Goal: Task Accomplishment & Management: Complete application form

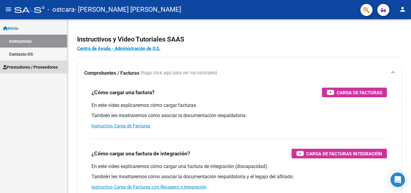
click at [30, 68] on span "Prestadores / Proveedores" at bounding box center [30, 67] width 55 height 7
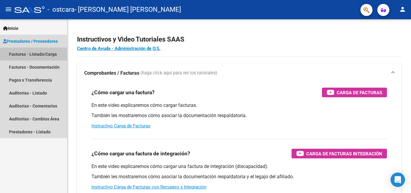
click at [34, 56] on link "Facturas - Listado/Carga" at bounding box center [33, 54] width 67 height 13
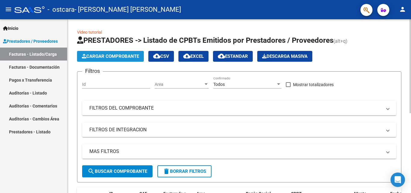
click at [104, 59] on button "Cargar Comprobante" at bounding box center [110, 56] width 67 height 11
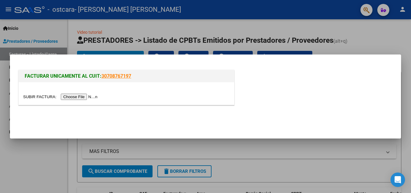
click at [96, 99] on input "file" at bounding box center [61, 97] width 76 height 6
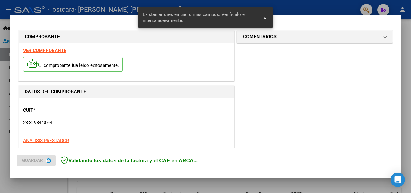
scroll to position [147, 0]
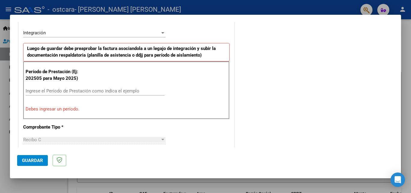
click at [93, 91] on input "Ingrese el Período de Prestación como indica el ejemplo" at bounding box center [95, 90] width 139 height 5
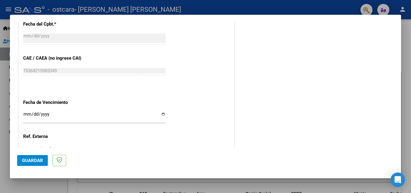
scroll to position [356, 0]
type input "202507"
click at [162, 113] on input "Ingresar la fecha" at bounding box center [94, 116] width 142 height 10
type input "[DATE]"
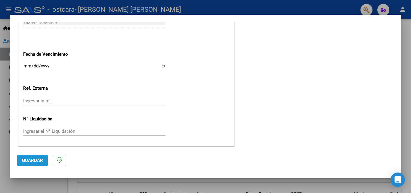
click at [28, 163] on button "Guardar" at bounding box center [32, 160] width 31 height 11
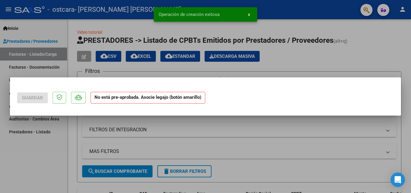
scroll to position [0, 0]
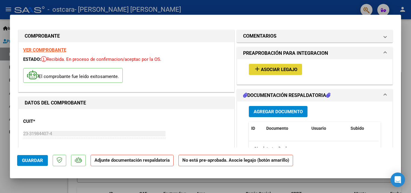
click at [253, 66] on mat-icon "add" at bounding box center [256, 68] width 7 height 7
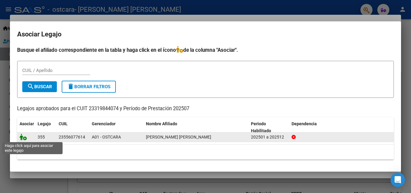
click at [25, 139] on icon at bounding box center [23, 137] width 7 height 7
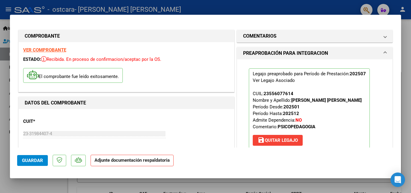
click at [130, 161] on strong "Adjunte documentación respaldatoria" at bounding box center [131, 159] width 75 height 5
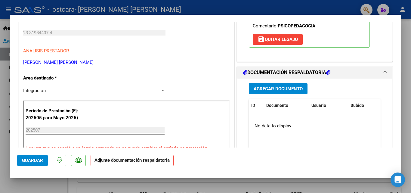
scroll to position [101, 0]
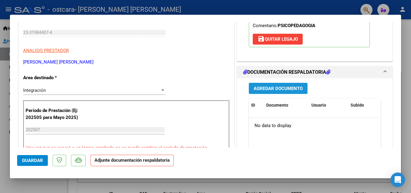
click at [260, 89] on span "Agregar Documento" at bounding box center [277, 88] width 49 height 5
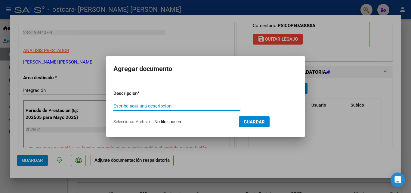
click at [121, 105] on input "Escriba aquí una descripcion" at bounding box center [176, 105] width 127 height 5
type input "planilla"
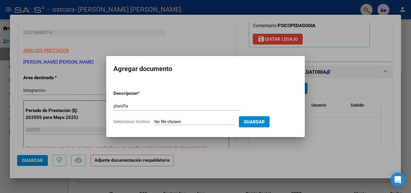
click at [194, 119] on input "Seleccionar Archivo" at bounding box center [194, 122] width 80 height 6
type input "C:\fakepath\[PERSON_NAME].jpg"
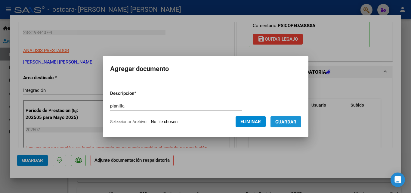
click at [292, 120] on span "Guardar" at bounding box center [285, 121] width 21 height 5
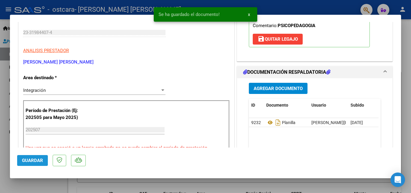
click at [35, 161] on span "Guardar" at bounding box center [32, 160] width 21 height 5
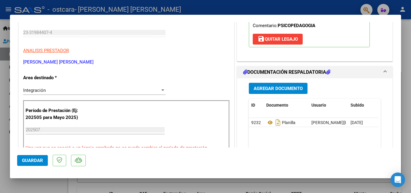
scroll to position [0, 0]
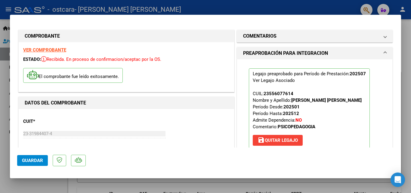
click at [202, 10] on div at bounding box center [205, 96] width 411 height 193
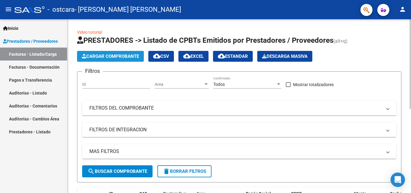
click at [109, 53] on button "Cargar Comprobante" at bounding box center [110, 56] width 67 height 11
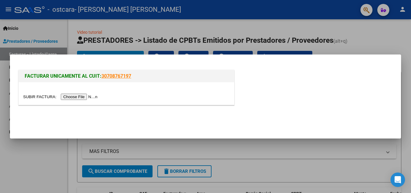
click at [90, 97] on input "file" at bounding box center [61, 97] width 76 height 6
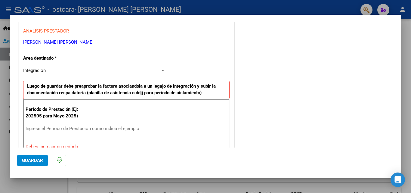
scroll to position [154, 0]
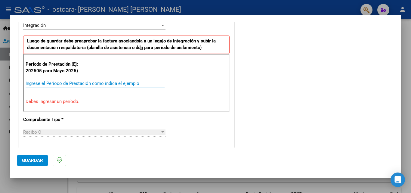
click at [84, 81] on input "Ingrese el Período de Prestación como indica el ejemplo" at bounding box center [95, 83] width 139 height 5
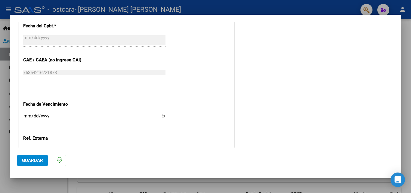
scroll to position [354, 0]
type input "202508"
click at [88, 113] on input "Ingresar la fecha" at bounding box center [94, 118] width 142 height 10
click at [45, 115] on input "Ingresar la fecha" at bounding box center [94, 118] width 142 height 10
click at [161, 116] on input "Ingresar la fecha" at bounding box center [94, 118] width 142 height 10
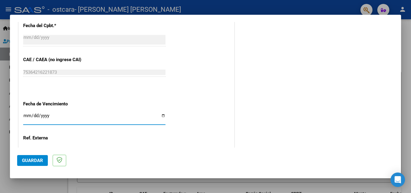
type input "[DATE]"
click at [32, 158] on span "Guardar" at bounding box center [32, 160] width 21 height 5
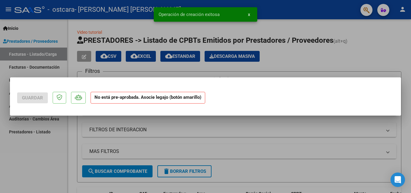
scroll to position [0, 0]
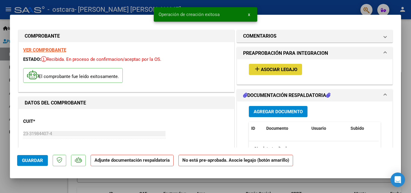
click at [253, 71] on mat-icon "add" at bounding box center [256, 68] width 7 height 7
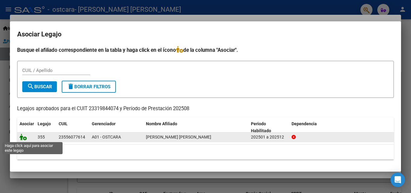
click at [23, 138] on icon at bounding box center [23, 137] width 7 height 7
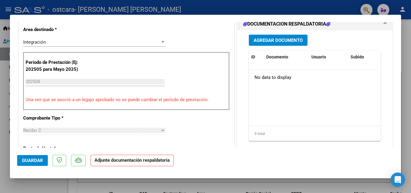
scroll to position [149, 0]
click at [265, 43] on span "Agregar Documento" at bounding box center [277, 40] width 49 height 5
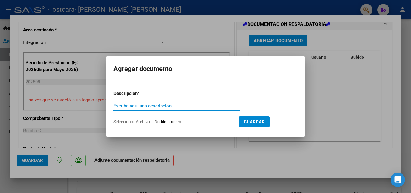
click at [126, 106] on input "Escriba aquí una descripcion" at bounding box center [176, 105] width 127 height 5
type input "planilla"
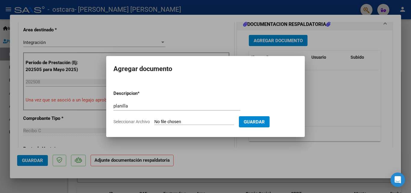
click at [198, 120] on input "Seleccionar Archivo" at bounding box center [194, 122] width 80 height 6
type input "C:\fakepath\[PERSON_NAME].jpg"
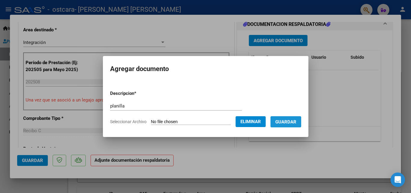
click at [285, 122] on span "Guardar" at bounding box center [285, 121] width 21 height 5
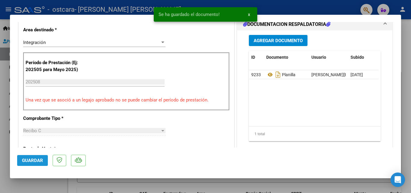
click at [33, 161] on span "Guardar" at bounding box center [32, 160] width 21 height 5
click at [246, 15] on button "x" at bounding box center [249, 14] width 12 height 11
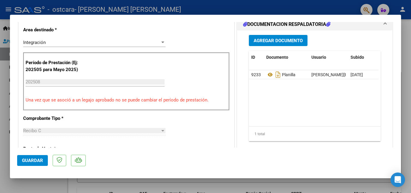
click at [290, 8] on div at bounding box center [205, 96] width 411 height 193
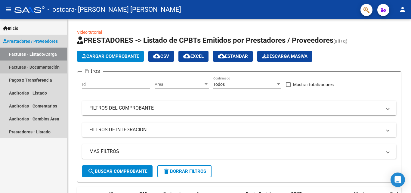
click at [44, 68] on link "Facturas - Documentación" at bounding box center [33, 66] width 67 height 13
